Goal: Information Seeking & Learning: Learn about a topic

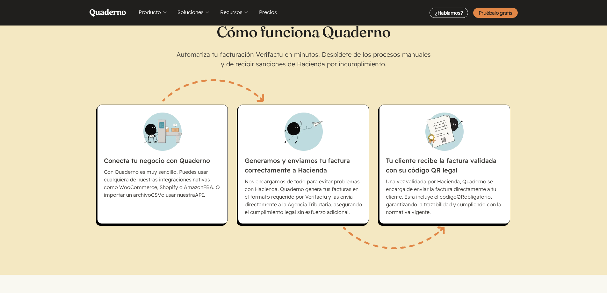
scroll to position [414, 0]
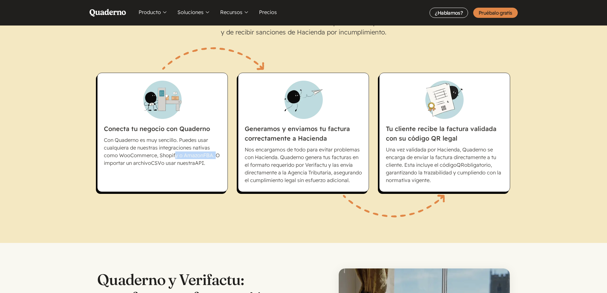
drag, startPoint x: 172, startPoint y: 158, endPoint x: 217, endPoint y: 156, distance: 44.9
click at [217, 156] on p "Con Quaderno es muy sencillo. Puedes usar cualquiera de nuestras integraciones …" at bounding box center [163, 151] width 118 height 31
click at [217, 167] on li "Conecta tu negocio con Quaderno Con Quaderno es muy sencillo. Puedes usar cualq…" at bounding box center [162, 132] width 131 height 119
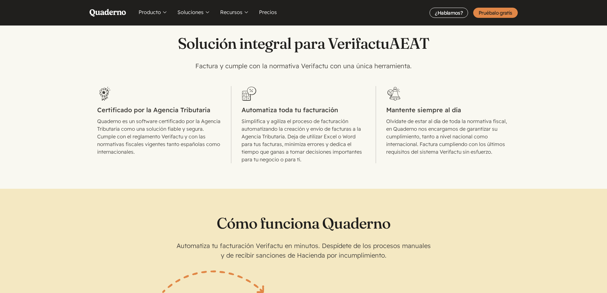
scroll to position [64, 0]
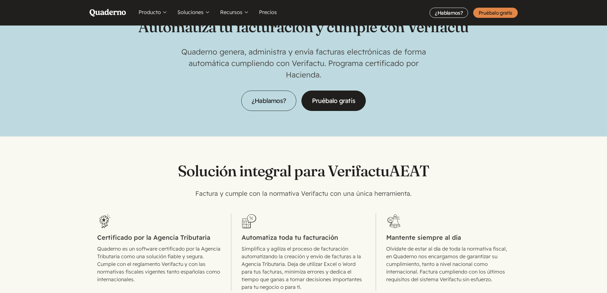
click at [276, 87] on div "Automatiza tu facturación y cumple con Verifactu Quaderno genera, administra y …" at bounding box center [303, 46] width 330 height 129
click at [271, 111] on link "¿Hablamos?" at bounding box center [268, 100] width 55 height 20
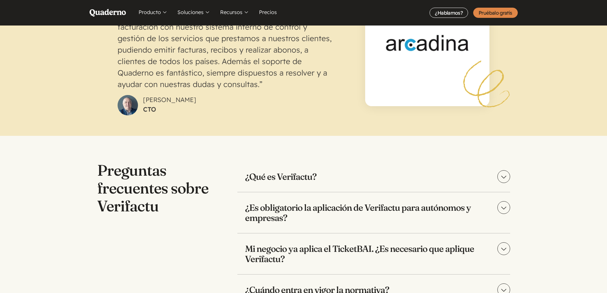
scroll to position [1306, 0]
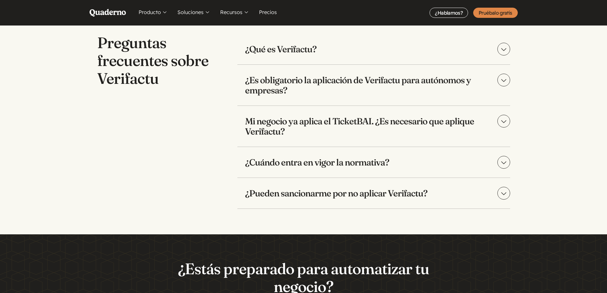
click at [329, 125] on h3 "Mi negocio ya aplica el TicketBAI. ¿Es necesario que aplique Verifactu?" at bounding box center [373, 126] width 273 height 41
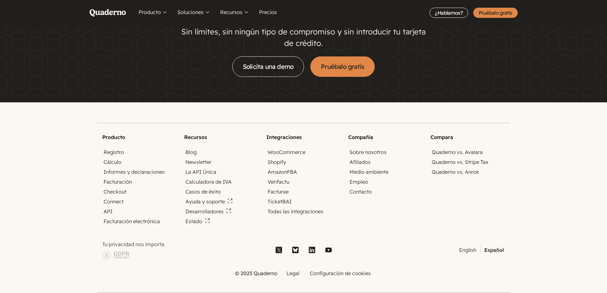
scroll to position [1663, 0]
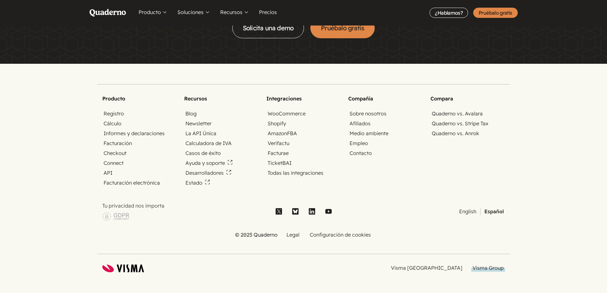
click at [482, 270] on link "Visma Group" at bounding box center [488, 267] width 34 height 7
